Goal: Task Accomplishment & Management: Use online tool/utility

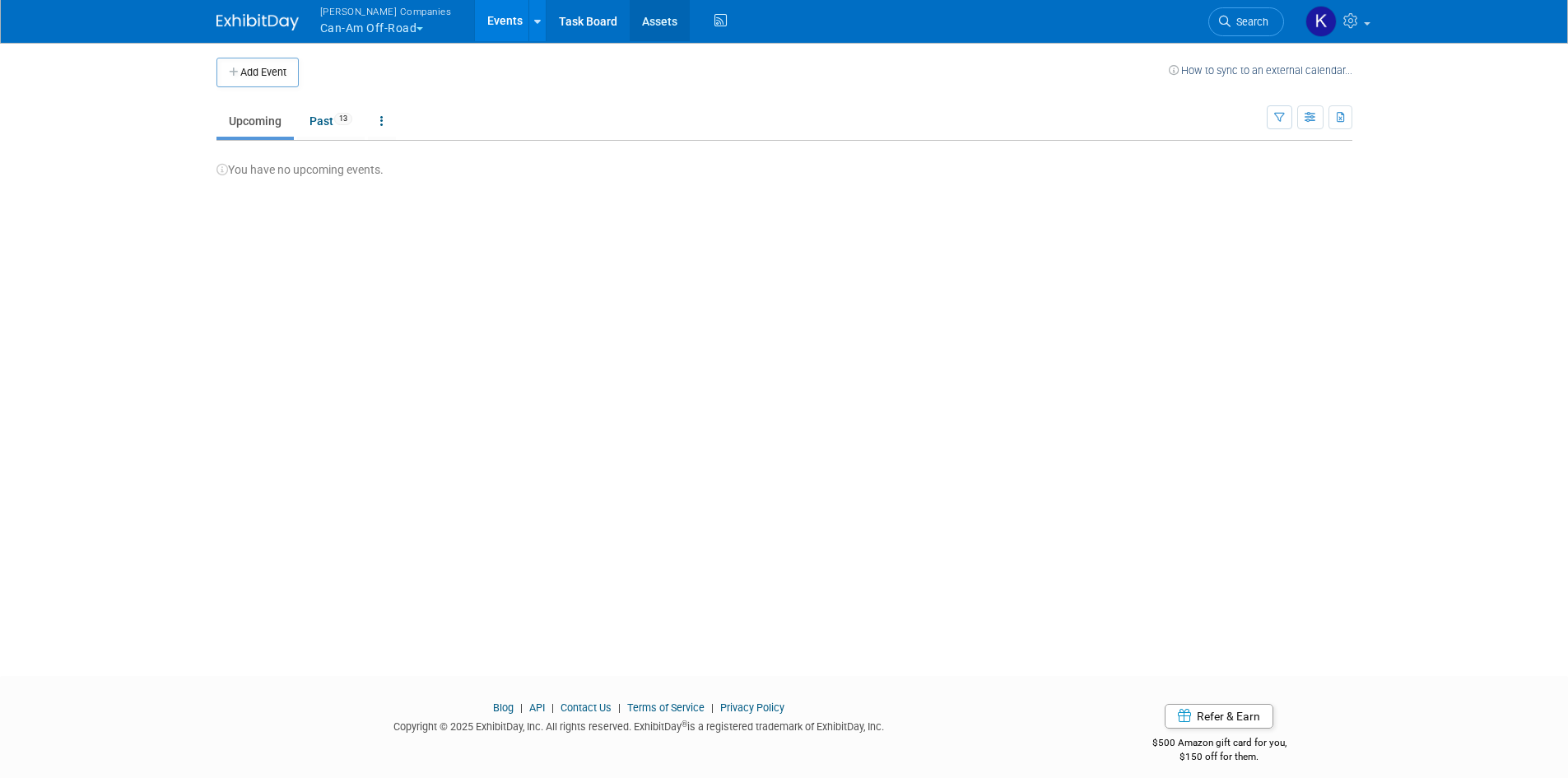
click at [632, 24] on link "Assets" at bounding box center [660, 21] width 60 height 41
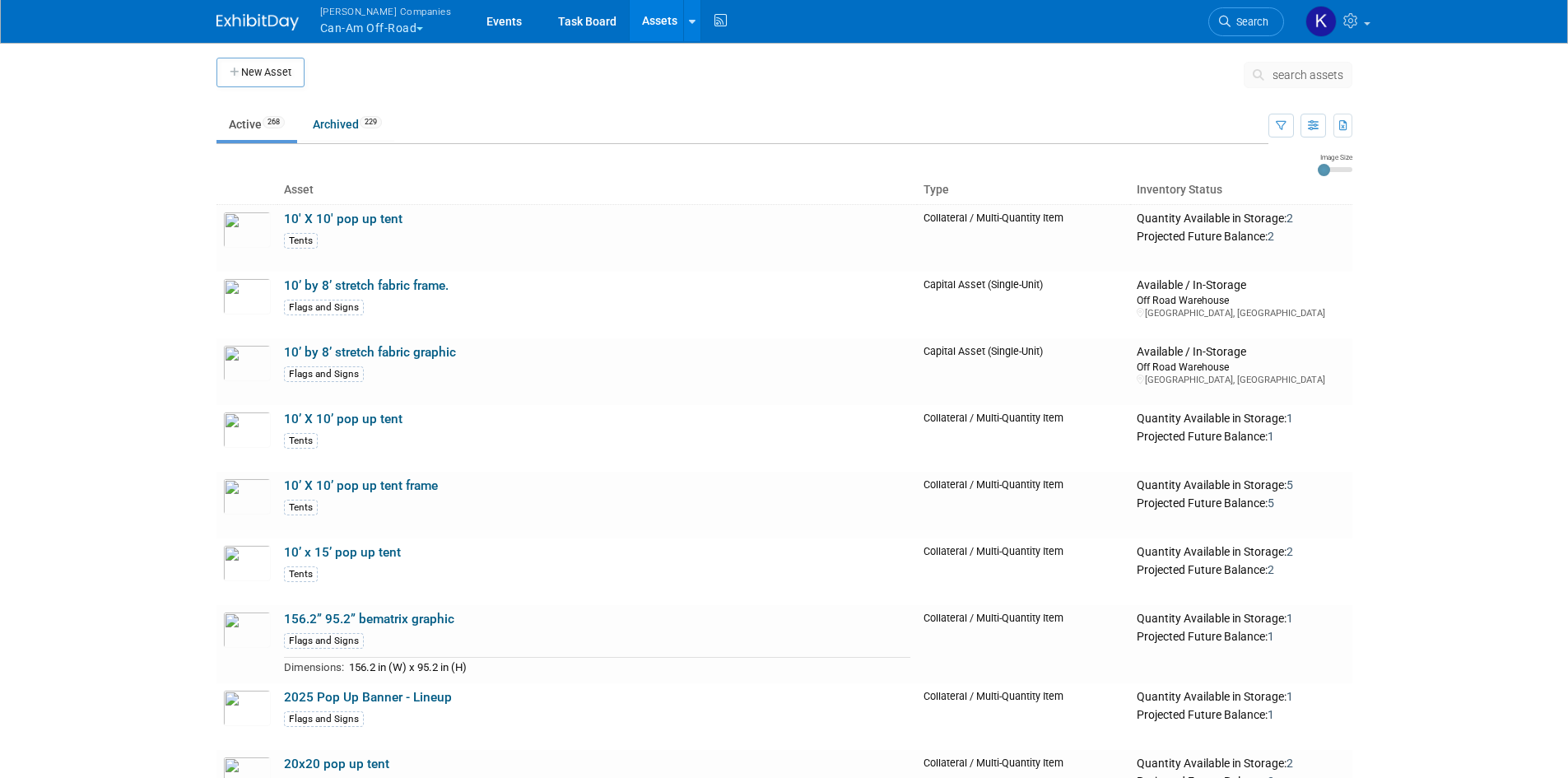
click at [1305, 82] on button "search assets" at bounding box center [1298, 74] width 109 height 26
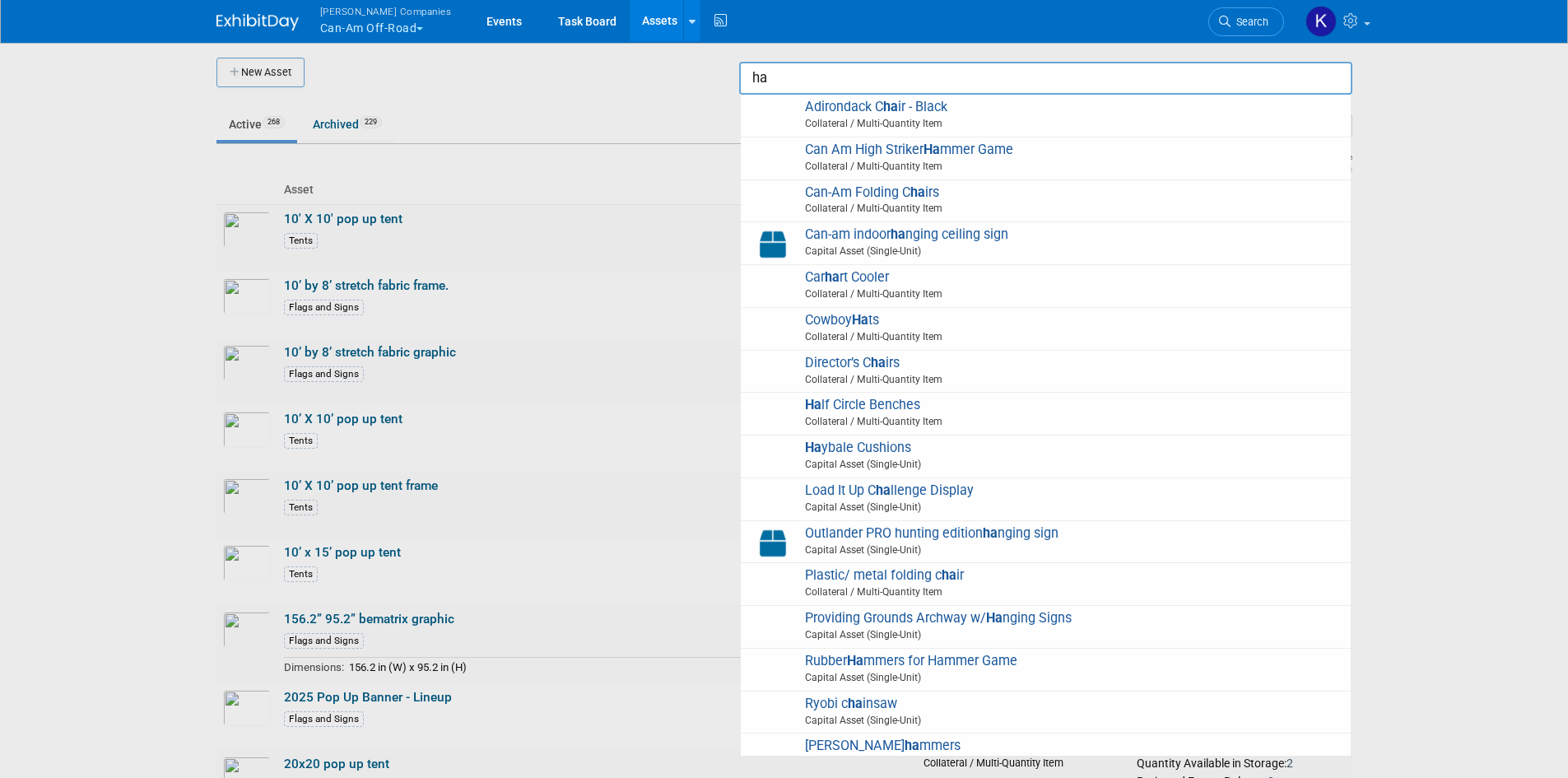
type input "h"
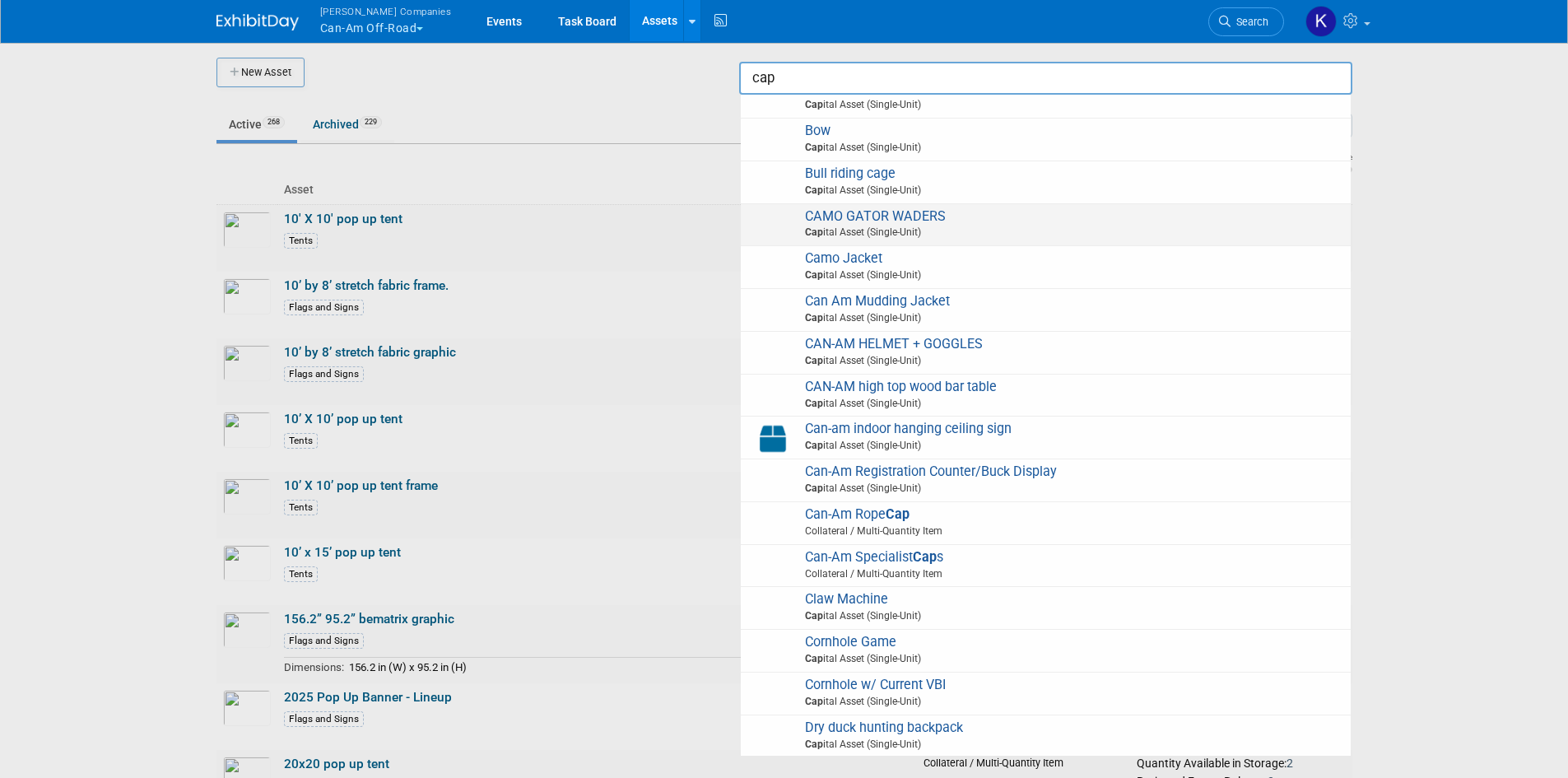
scroll to position [741, 0]
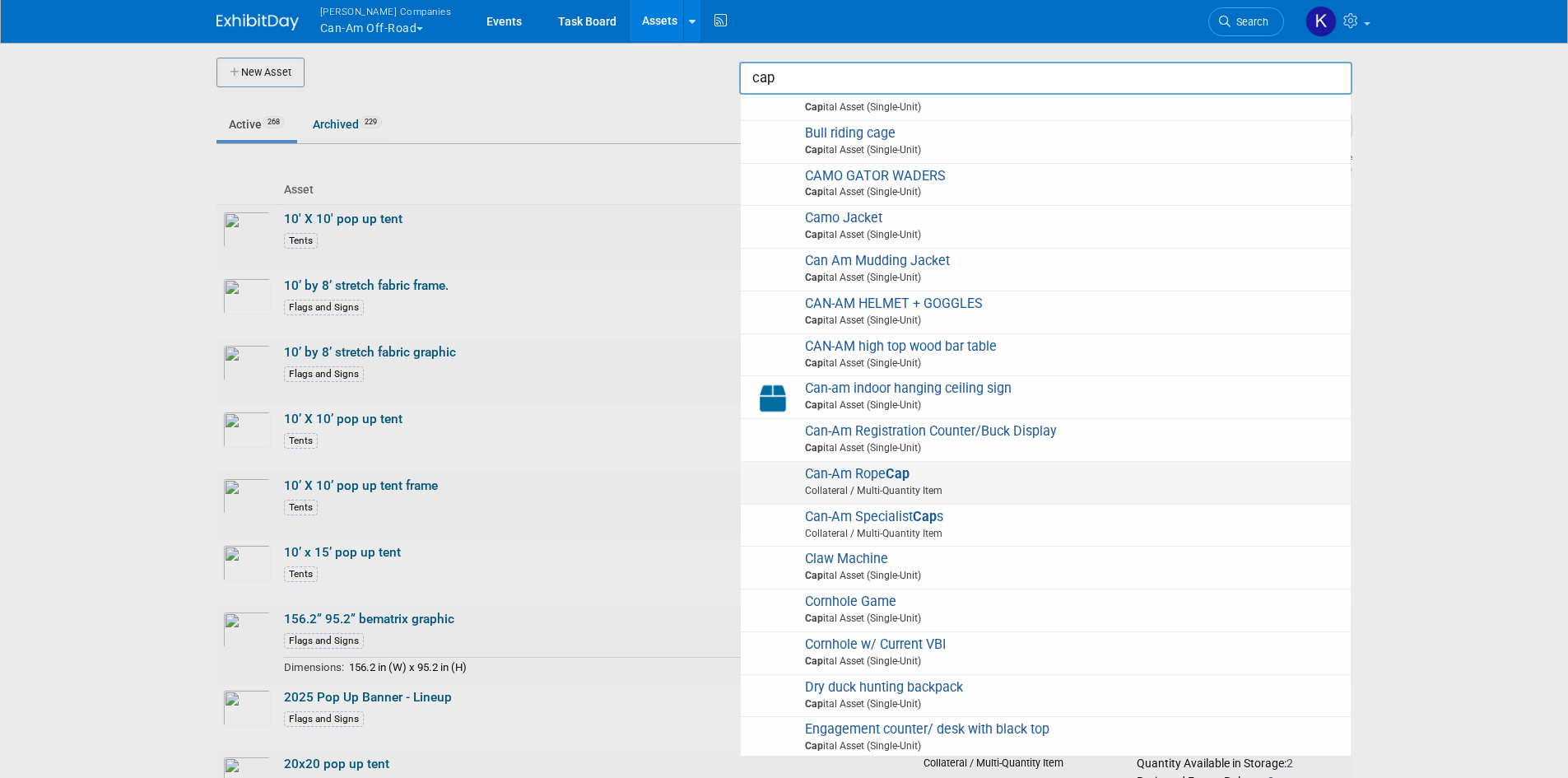
click at [870, 471] on span "Can-Am Rope Cap Collateral / Multi-Quantity Item" at bounding box center [1045, 482] width 594 height 34
type input "Can-Am Rope Cap"
